Goal: Transaction & Acquisition: Purchase product/service

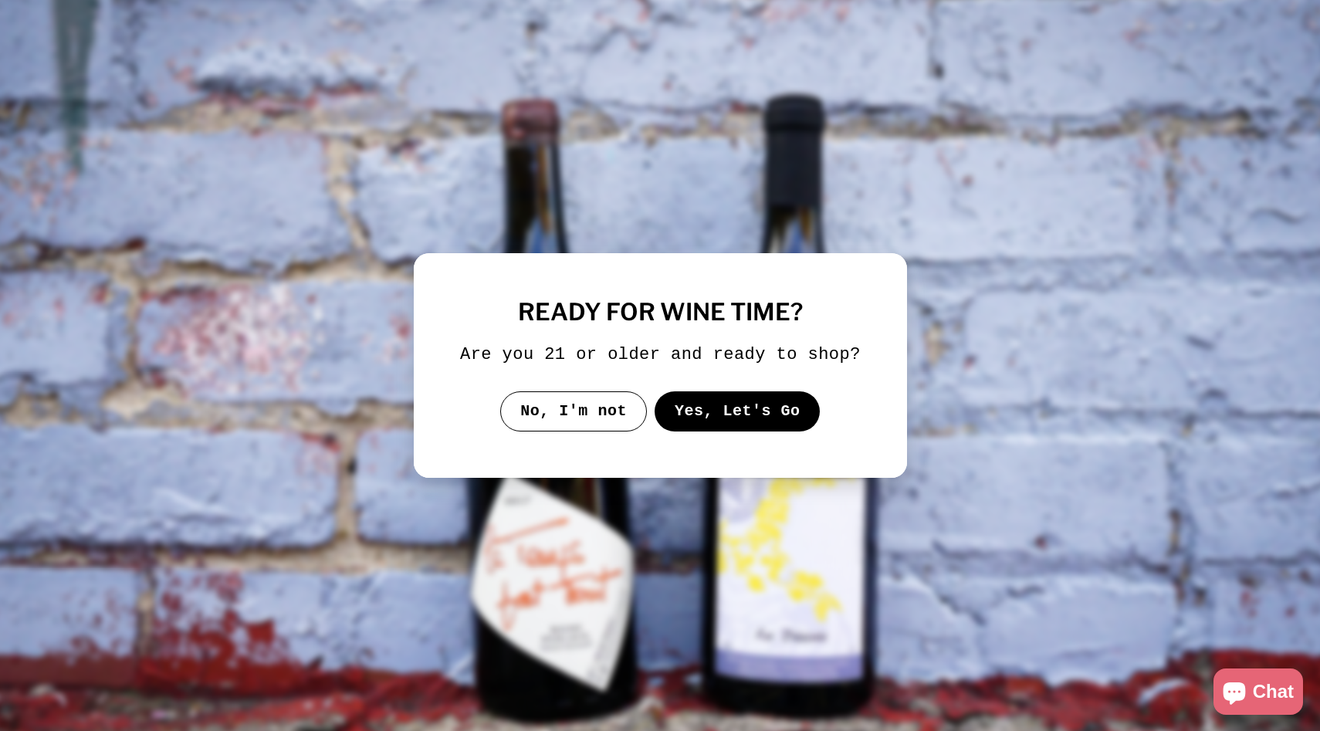
click at [733, 428] on button "Yes, Let's Go" at bounding box center [737, 411] width 166 height 40
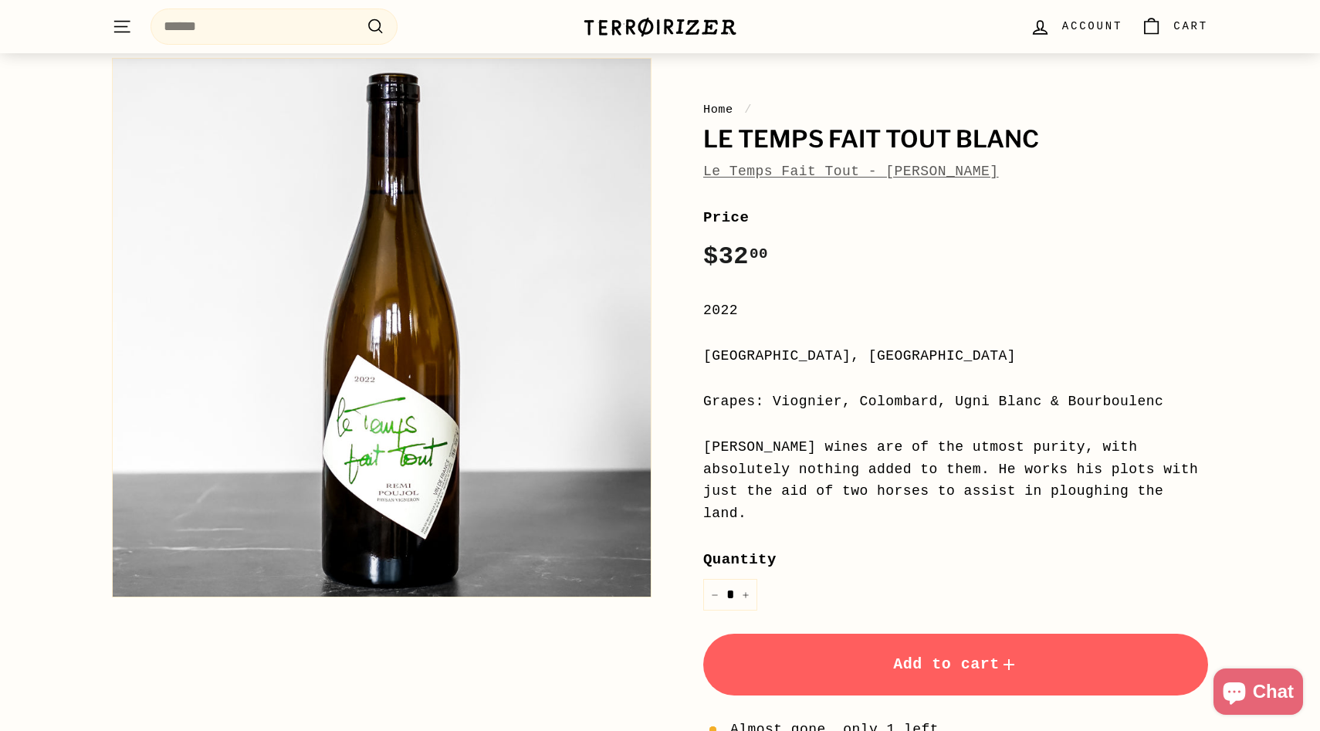
scroll to position [117, 0]
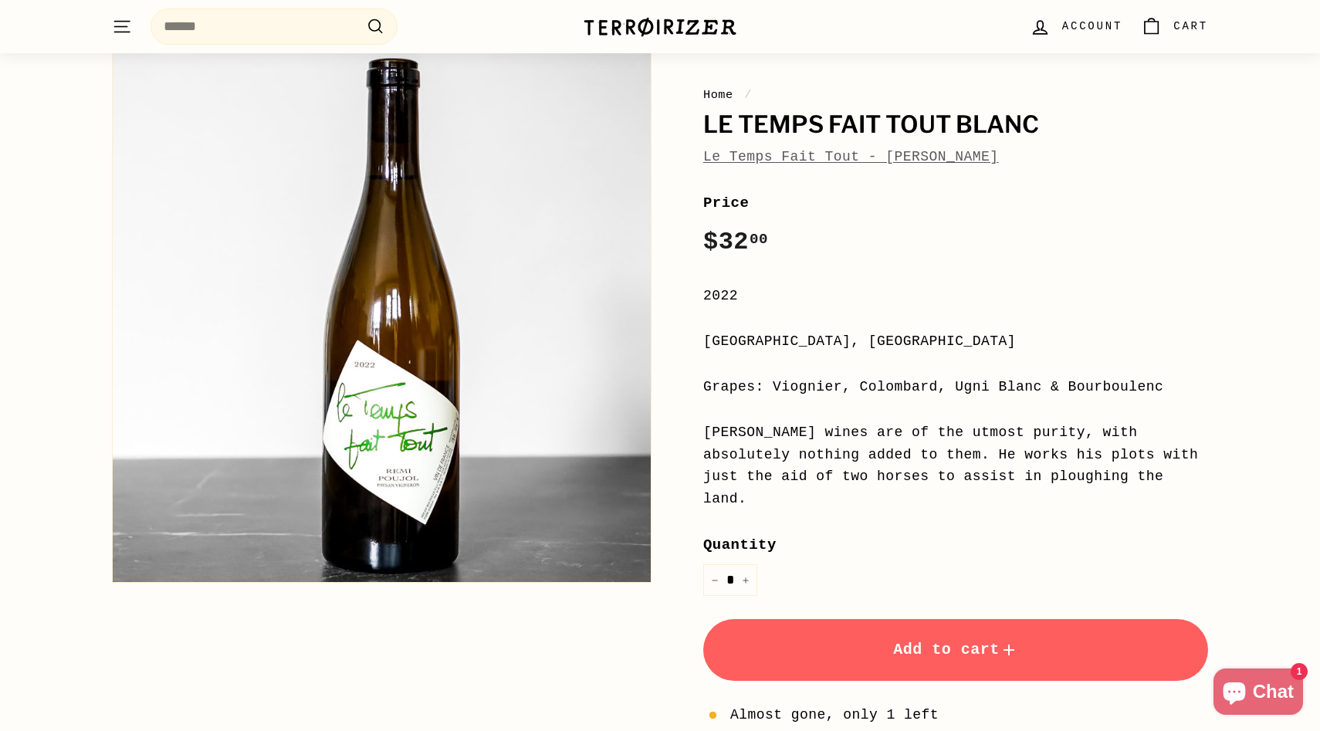
drag, startPoint x: 967, startPoint y: 344, endPoint x: 671, endPoint y: 345, distance: 296.4
click at [671, 345] on div "Home / Le Temps Fait Tout Blanc Le Temps Fait Tout - [PERSON_NAME] Price Regula…" at bounding box center [938, 453] width 540 height 834
copy div "[GEOGRAPHIC_DATA], [GEOGRAPHIC_DATA]"
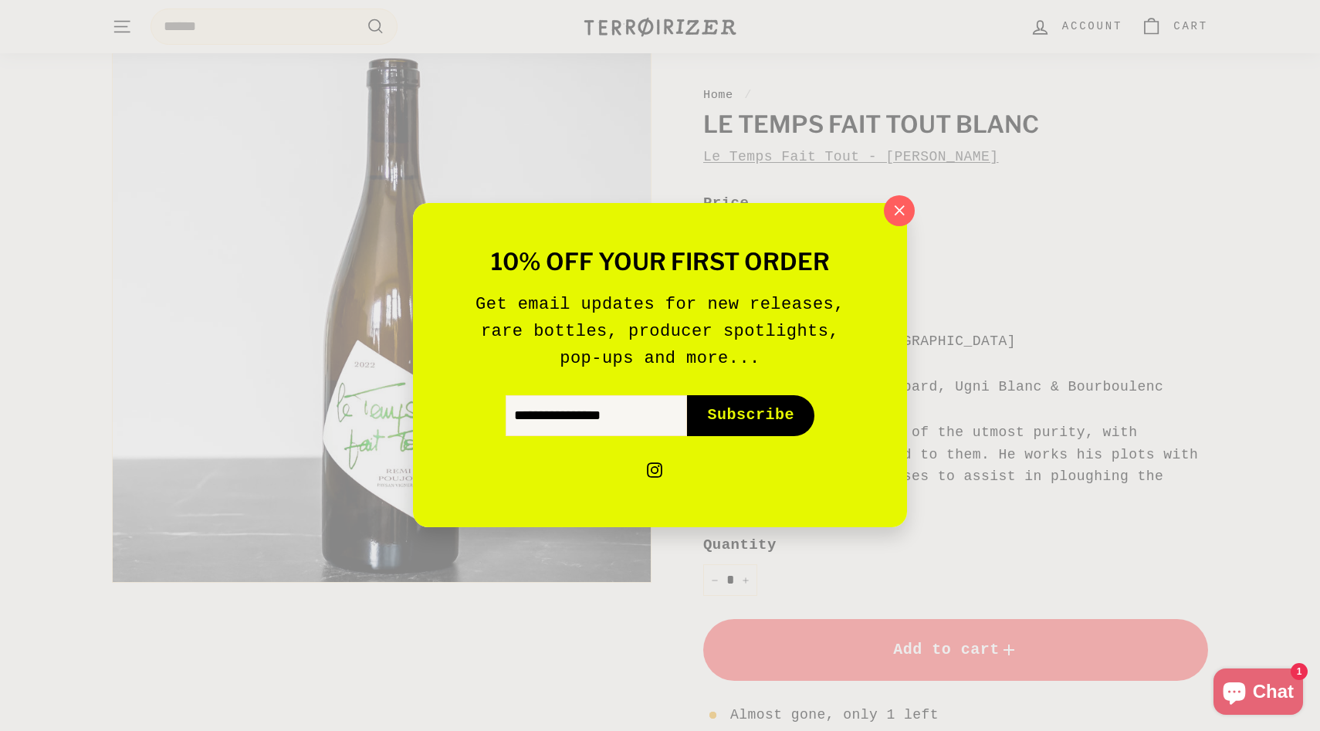
click at [986, 130] on div "10% off your first order Get email updates for new releases, rare bottles, prod…" at bounding box center [660, 365] width 1320 height 731
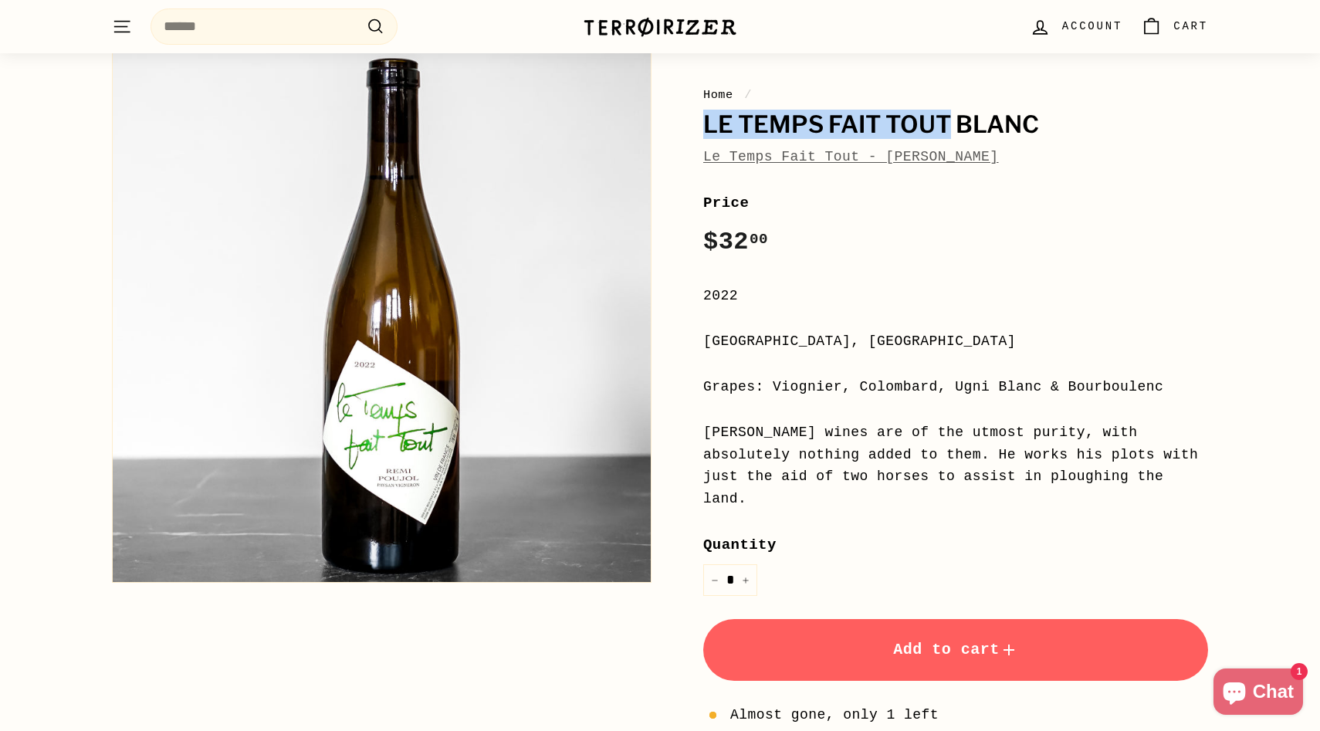
drag, startPoint x: 950, startPoint y: 126, endPoint x: 668, endPoint y: 126, distance: 281.7
click at [668, 126] on div "Home / Le Temps Fait Tout Blanc Le Temps Fait Tout - [PERSON_NAME] Price Regula…" at bounding box center [938, 453] width 540 height 834
copy h1 "Le Temps Fait Tout"
drag, startPoint x: 1180, startPoint y: 387, endPoint x: 774, endPoint y: 387, distance: 406.0
click at [774, 387] on div "Grapes: Viognier, Colombard, Ugni Blanc & Bourboulenc" at bounding box center [955, 387] width 505 height 22
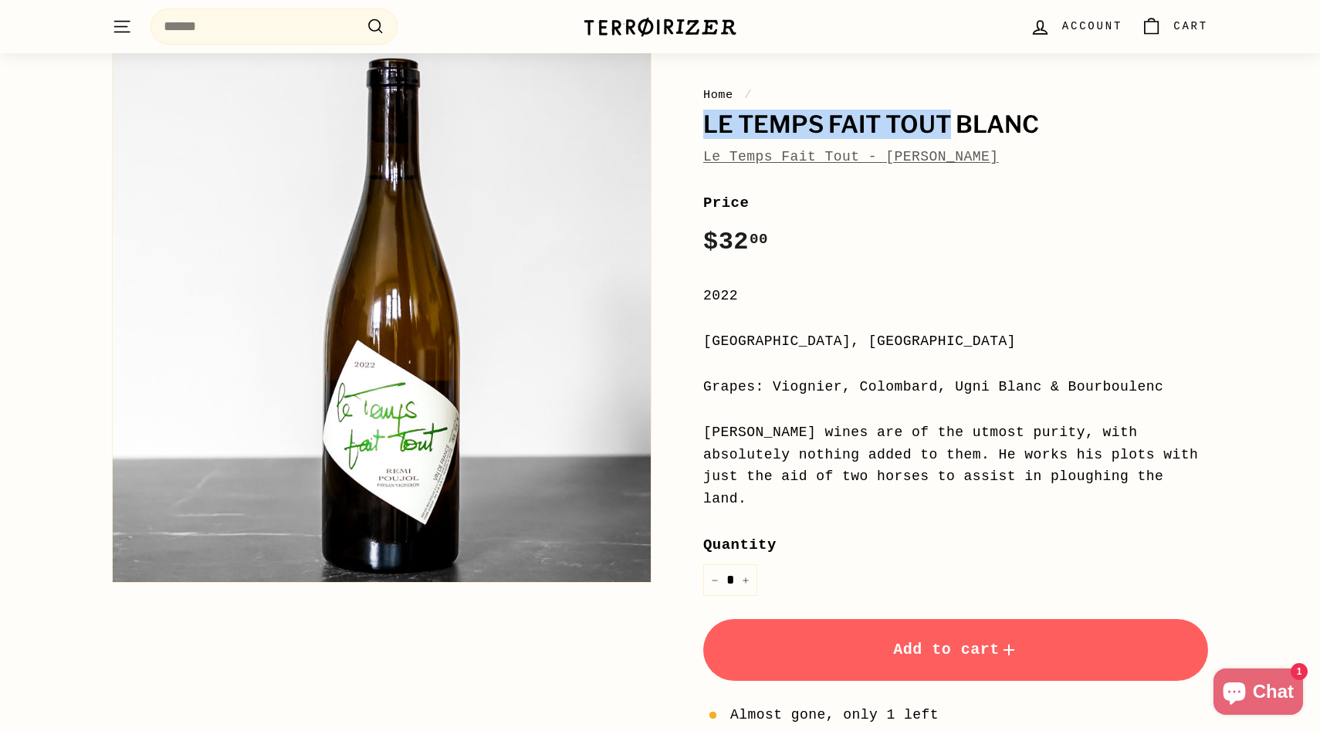
copy div "Viognier, Colombard, Ugni Blanc & Bourboulenc"
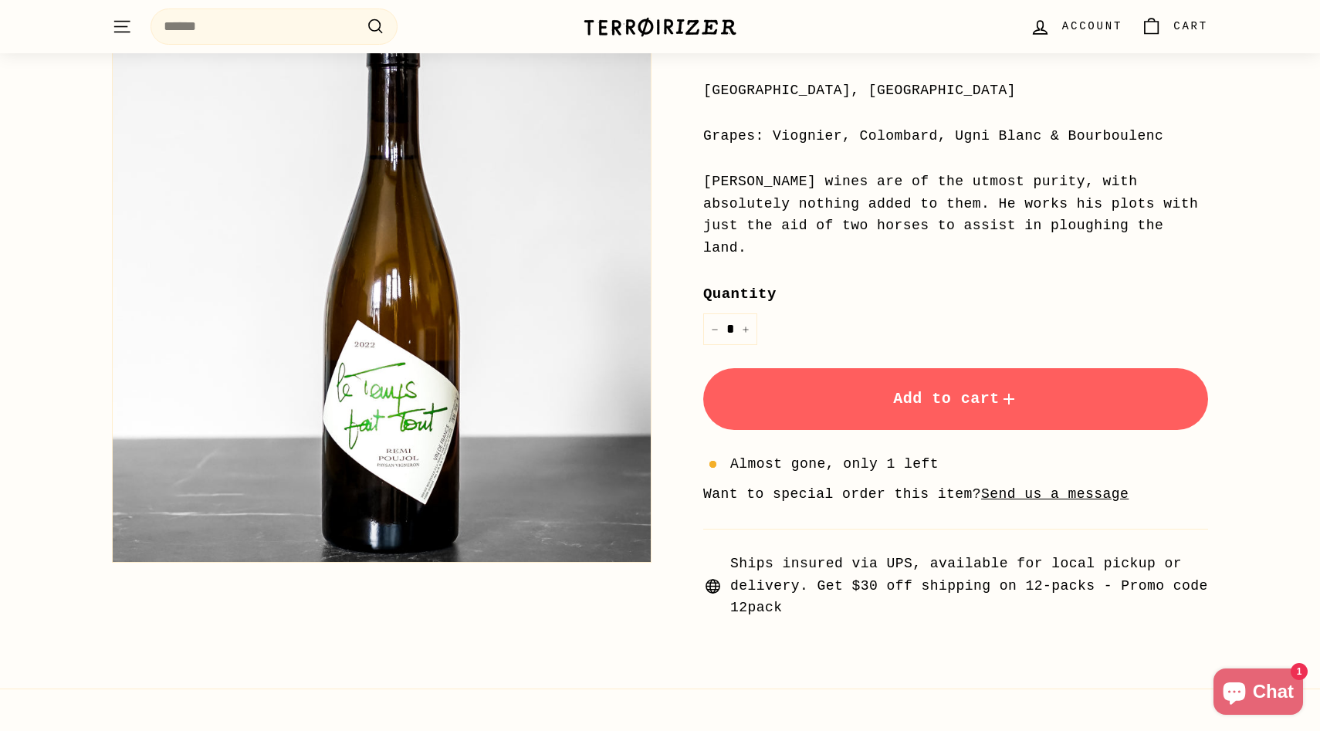
scroll to position [368, 0]
drag, startPoint x: 756, startPoint y: 248, endPoint x: 1025, endPoint y: 205, distance: 271.9
click at [1025, 205] on div "[PERSON_NAME] wines are of the utmost purity, with absolutely nothing added to …" at bounding box center [955, 214] width 505 height 89
copy div "works his plots with just the aid of two horses to assist in ploughing the land."
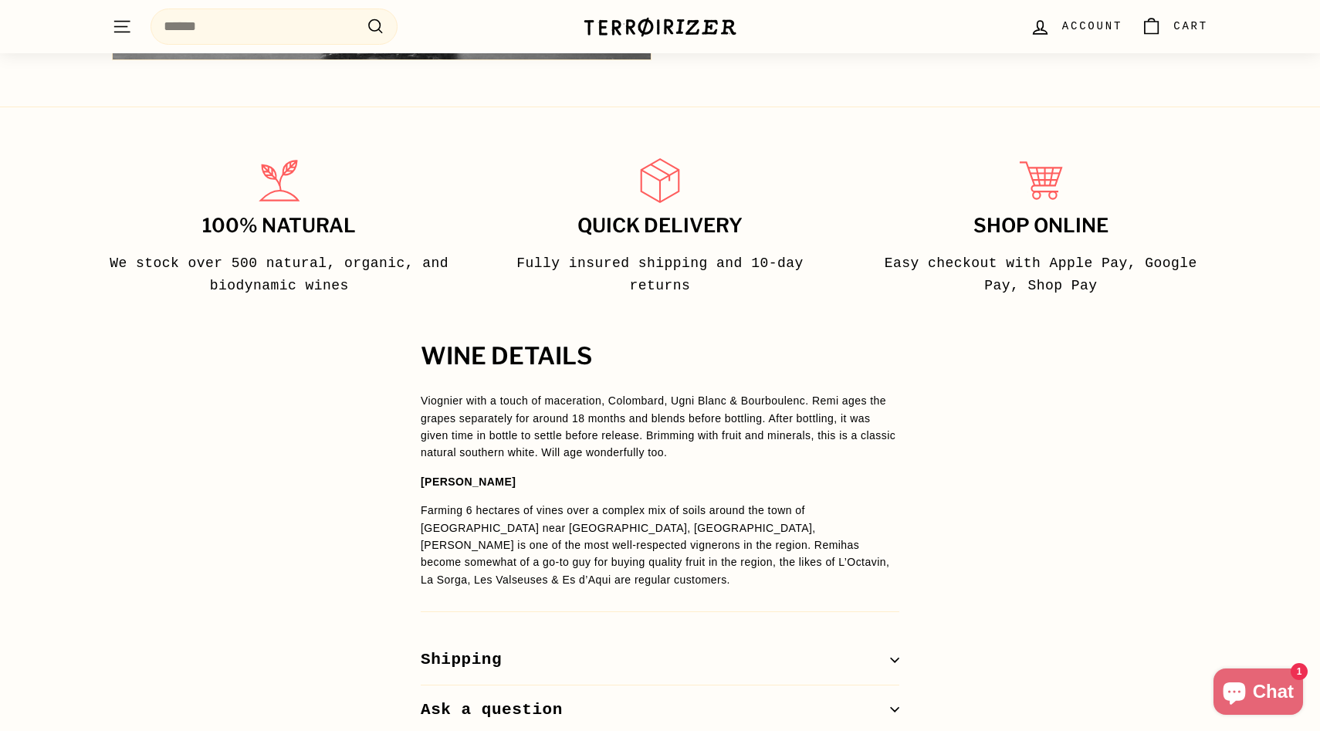
scroll to position [959, 0]
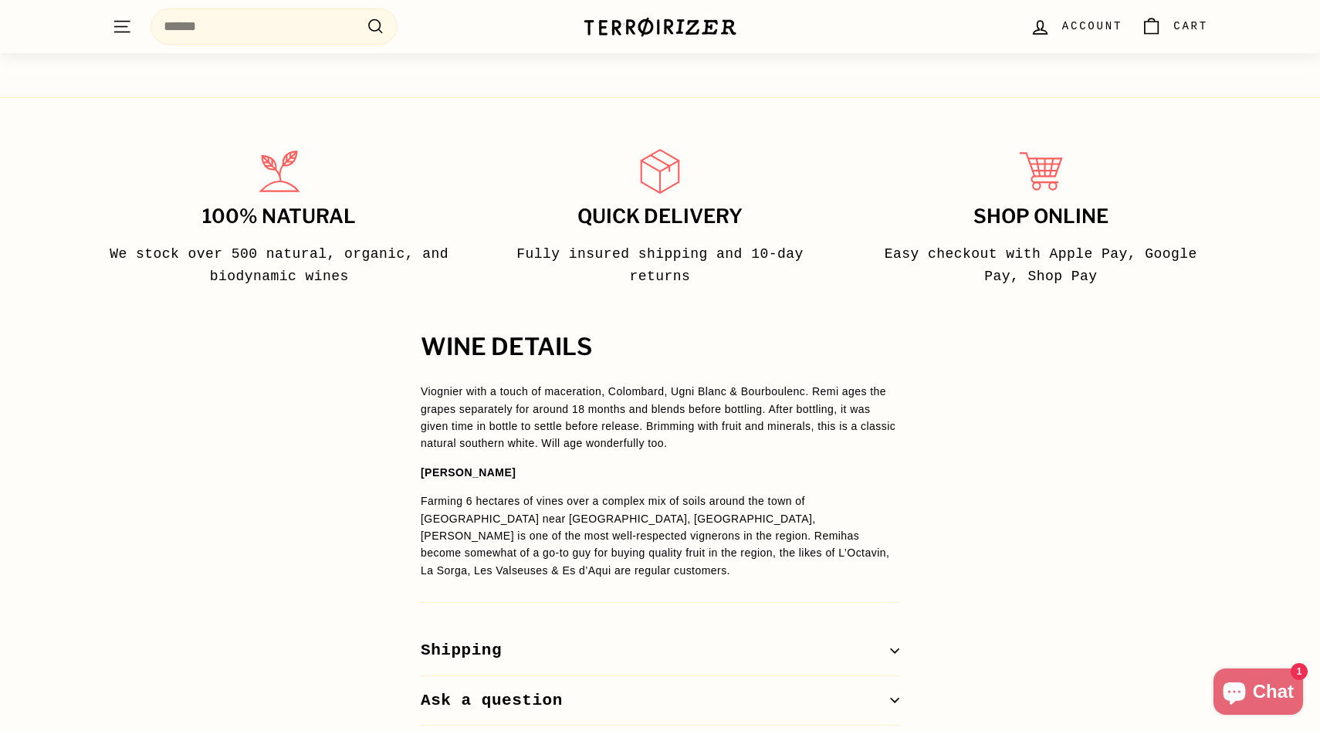
drag, startPoint x: 733, startPoint y: 445, endPoint x: 679, endPoint y: 424, distance: 58.2
click at [679, 424] on p "Viognier with a touch of maceration, Colombard, Ugni Blanc & Bourboulenc. Remi …" at bounding box center [660, 417] width 479 height 69
copy span "Brimming with fruit and minerals, this is a classic natural southern white. Wil…"
